Goal: Task Accomplishment & Management: Manage account settings

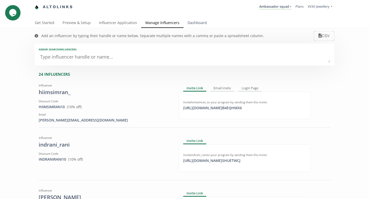
click at [188, 24] on link "Dashboard" at bounding box center [196, 23] width 27 height 10
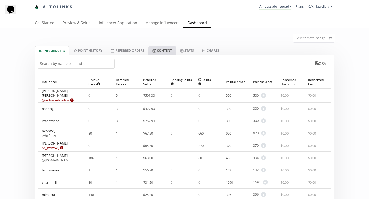
click at [163, 50] on link "Content" at bounding box center [162, 50] width 28 height 9
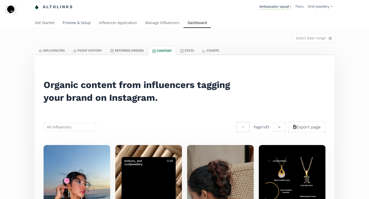
click at [69, 22] on link "Preview & Setup" at bounding box center [76, 23] width 36 height 10
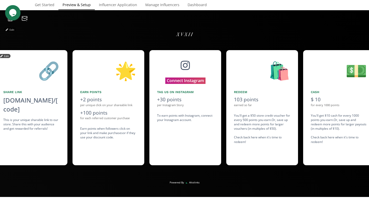
scroll to position [0, 384]
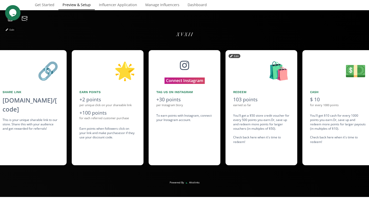
drag, startPoint x: 276, startPoint y: 128, endPoint x: 230, endPoint y: 113, distance: 48.7
click at [230, 113] on div "🛍️ Redeem 103 points earned so far You'll get a $50 store credit voucher for ev…" at bounding box center [261, 107] width 72 height 115
copy div "You'll get a $50 store credit voucher for every 500 points you earn. Or, save u…"
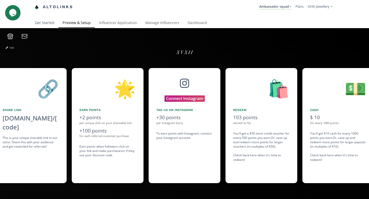
click at [40, 24] on link "Get Started" at bounding box center [45, 23] width 28 height 10
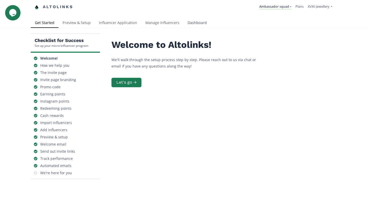
click at [199, 22] on link "Dashboard" at bounding box center [196, 23] width 27 height 10
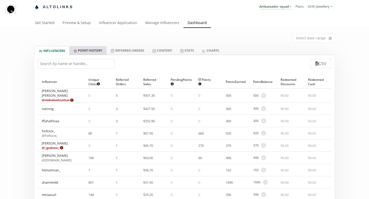
click at [99, 50] on link "Point HISTORY" at bounding box center [87, 50] width 37 height 9
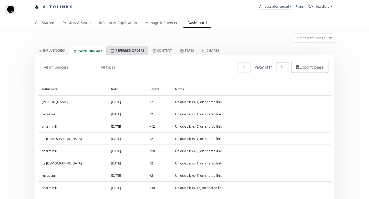
click at [132, 52] on link "Referred Orders" at bounding box center [126, 50] width 41 height 9
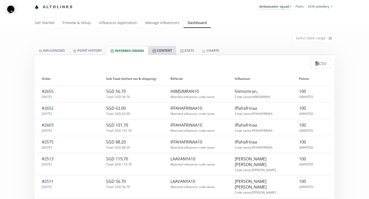
click at [159, 53] on link "Content" at bounding box center [162, 50] width 28 height 9
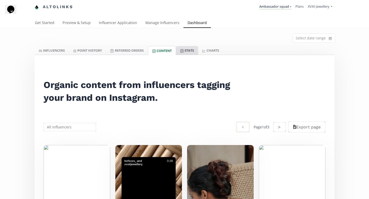
click at [198, 51] on link "Stats" at bounding box center [187, 50] width 22 height 9
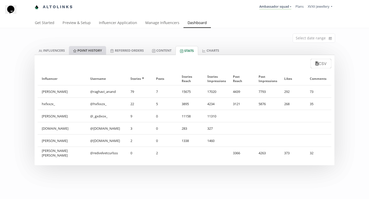
click at [97, 51] on link "Point HISTORY" at bounding box center [87, 50] width 37 height 9
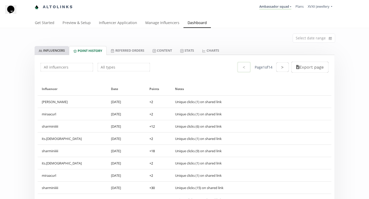
click at [58, 51] on link "INFLUENCERS" at bounding box center [52, 50] width 34 height 9
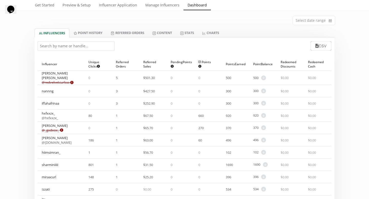
scroll to position [27, 0]
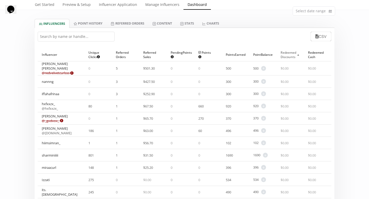
click at [285, 59] on div "Redeemed Discounts ▲" at bounding box center [289, 54] width 19 height 13
click at [297, 56] on span "▲" at bounding box center [298, 54] width 4 height 5
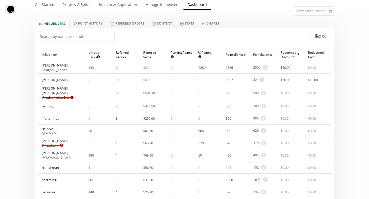
click at [297, 56] on span "▲" at bounding box center [298, 54] width 4 height 5
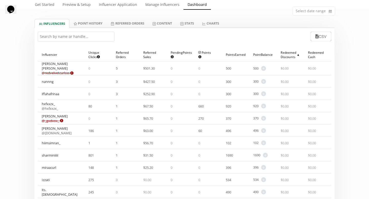
click at [297, 56] on span "▲" at bounding box center [298, 54] width 4 height 5
